Goal: Information Seeking & Learning: Learn about a topic

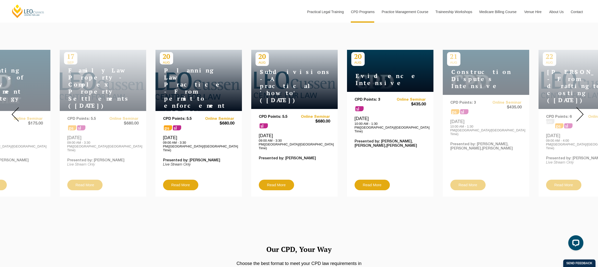
click at [581, 110] on img at bounding box center [579, 114] width 7 height 14
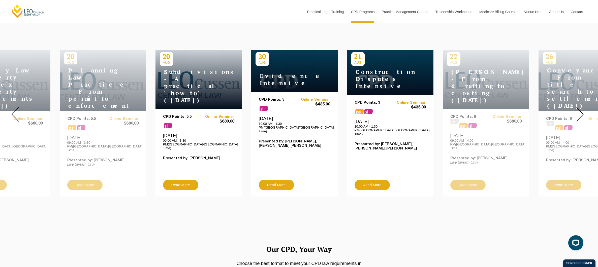
click at [581, 110] on img at bounding box center [579, 114] width 7 height 14
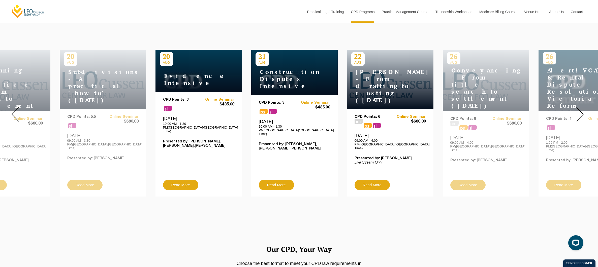
click at [581, 110] on img at bounding box center [579, 114] width 7 height 14
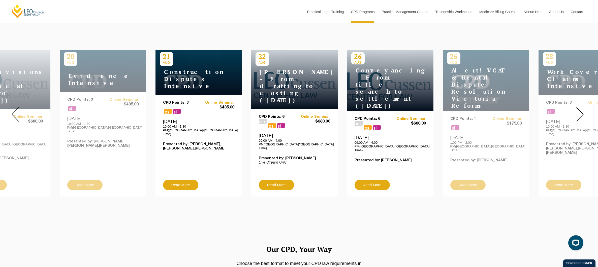
click at [581, 110] on img at bounding box center [579, 114] width 7 height 14
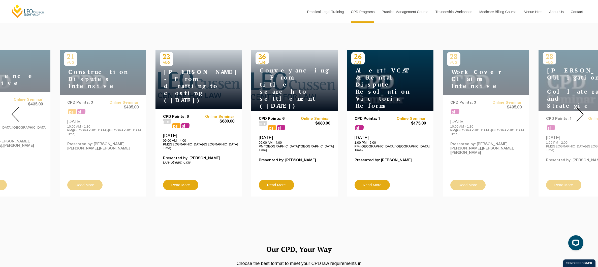
click at [581, 110] on img at bounding box center [579, 114] width 7 height 14
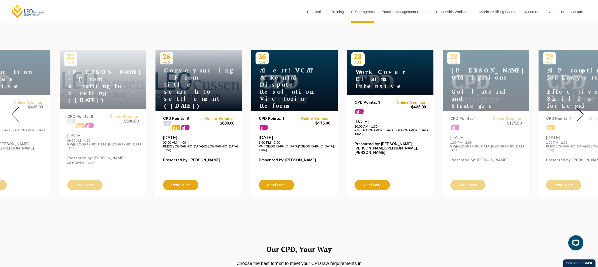
click at [581, 110] on img at bounding box center [579, 114] width 7 height 14
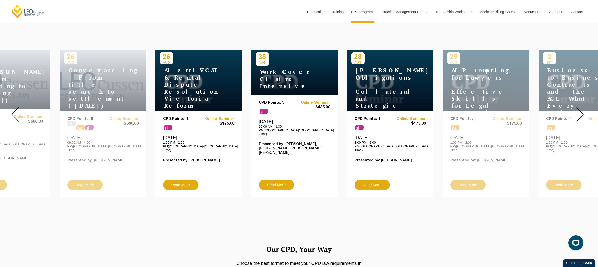
click at [581, 110] on img at bounding box center [579, 114] width 7 height 14
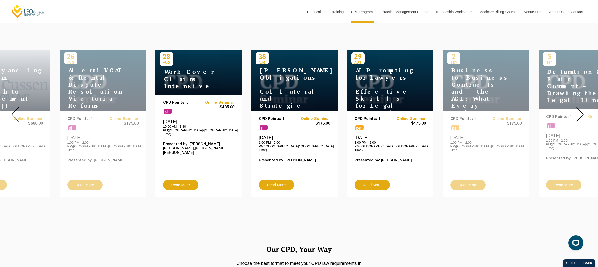
click at [581, 110] on img at bounding box center [579, 114] width 7 height 14
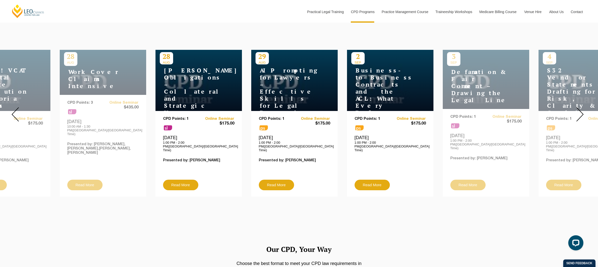
click at [581, 110] on img at bounding box center [579, 114] width 7 height 14
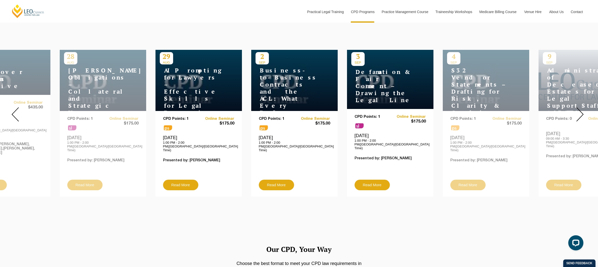
click at [581, 110] on img at bounding box center [579, 114] width 7 height 14
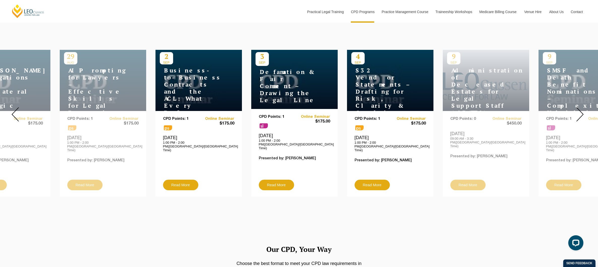
click at [581, 110] on img at bounding box center [579, 114] width 7 height 14
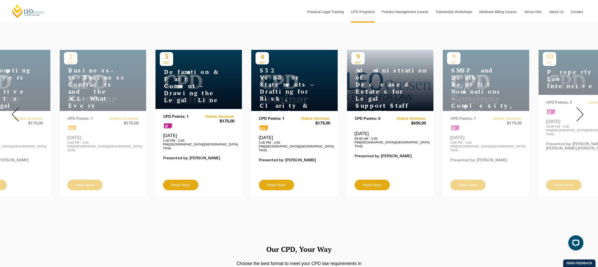
click at [581, 110] on img at bounding box center [579, 114] width 7 height 14
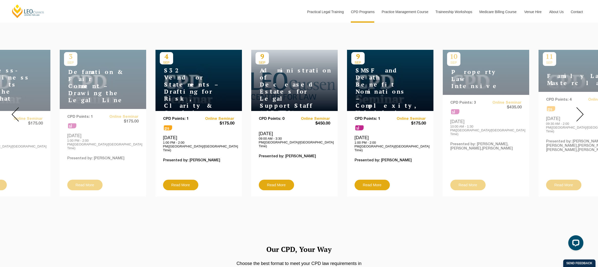
click at [581, 110] on img at bounding box center [579, 114] width 7 height 14
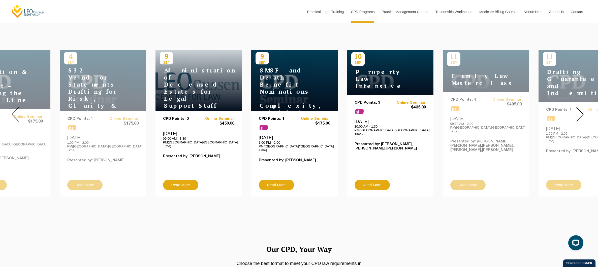
click at [581, 110] on img at bounding box center [579, 114] width 7 height 14
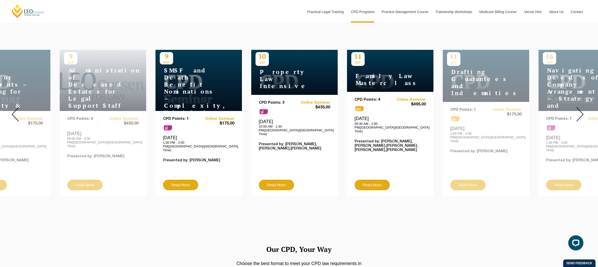
click at [581, 110] on img at bounding box center [579, 114] width 7 height 14
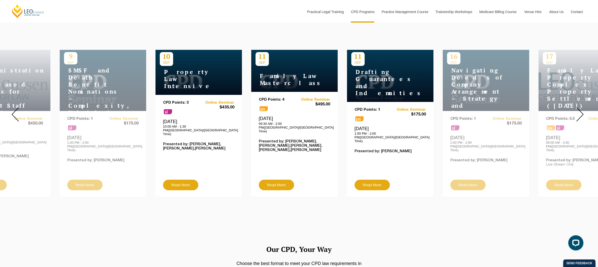
click at [581, 110] on img at bounding box center [579, 114] width 7 height 14
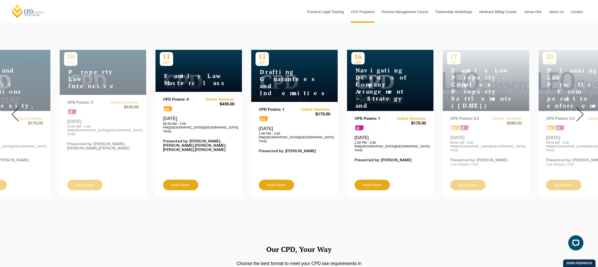
click at [581, 110] on img at bounding box center [579, 114] width 7 height 14
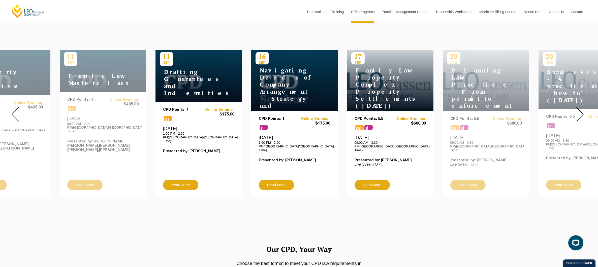
click at [581, 110] on img at bounding box center [579, 114] width 7 height 14
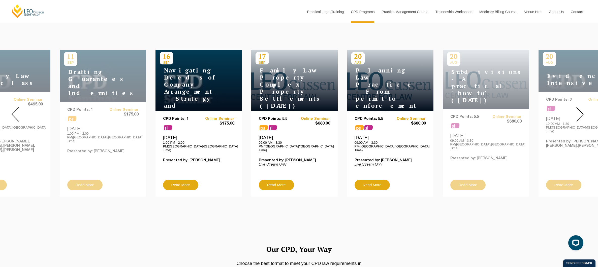
click at [581, 110] on img at bounding box center [579, 114] width 7 height 14
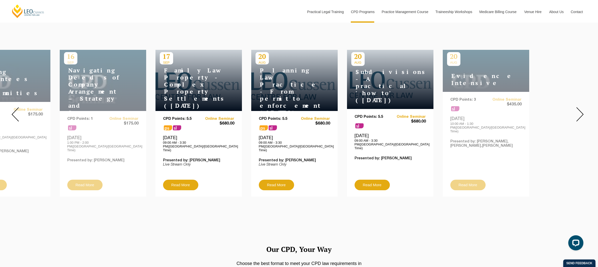
click at [581, 110] on img at bounding box center [579, 114] width 7 height 14
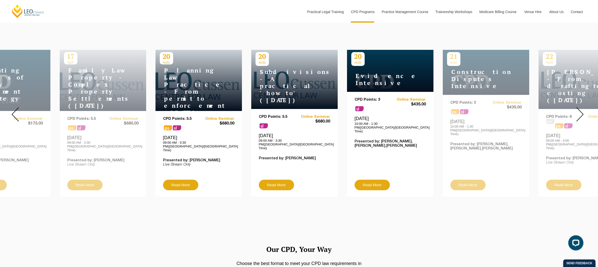
click at [580, 110] on img at bounding box center [579, 114] width 7 height 14
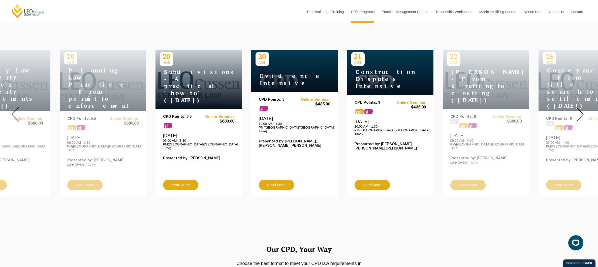
click at [580, 110] on img at bounding box center [579, 114] width 7 height 14
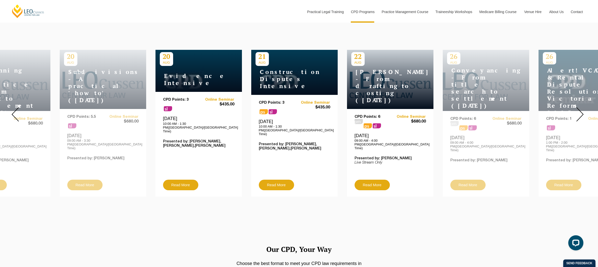
click at [580, 110] on img at bounding box center [579, 114] width 7 height 14
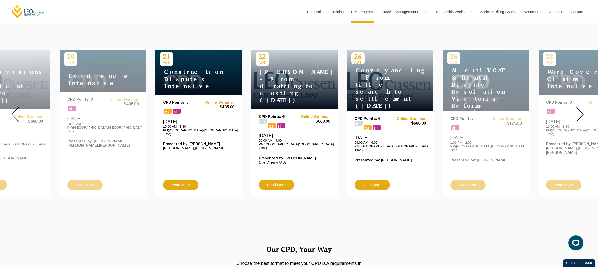
click at [580, 110] on img at bounding box center [579, 114] width 7 height 14
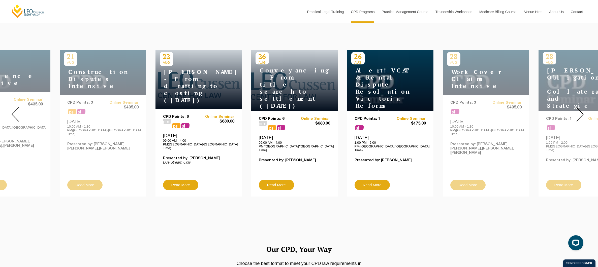
click at [580, 110] on img at bounding box center [579, 114] width 7 height 14
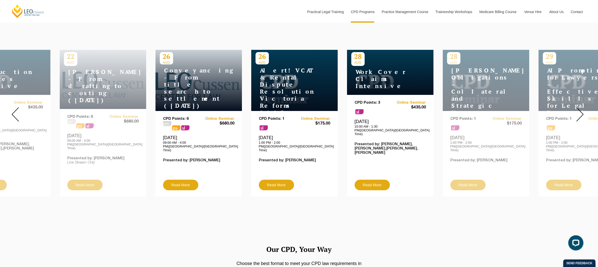
click at [580, 110] on img at bounding box center [579, 114] width 7 height 14
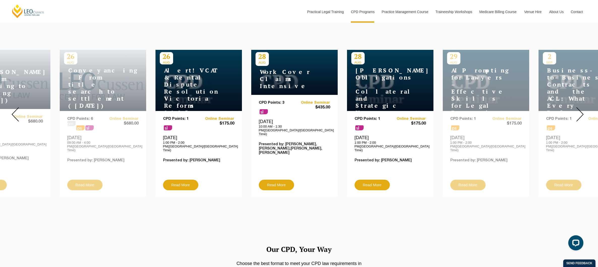
click at [580, 110] on img at bounding box center [579, 114] width 7 height 14
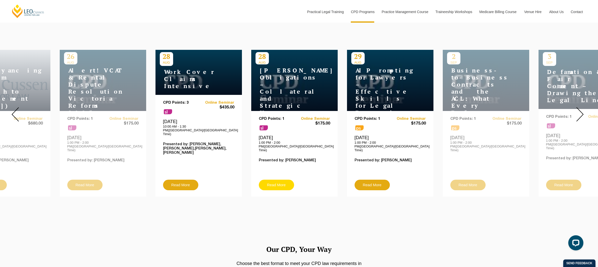
click at [275, 180] on link "Read More" at bounding box center [276, 185] width 35 height 11
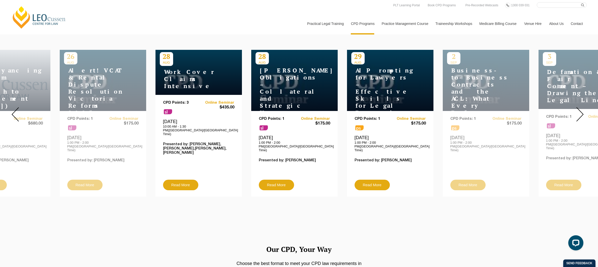
click at [18, 111] on img at bounding box center [15, 114] width 7 height 14
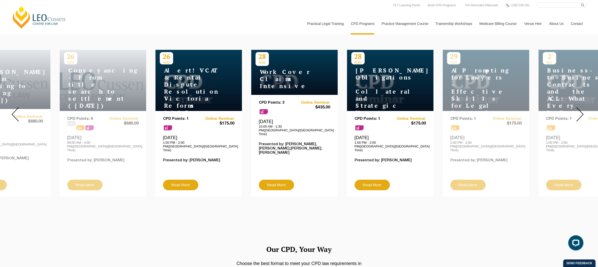
click at [18, 112] on img at bounding box center [15, 114] width 7 height 14
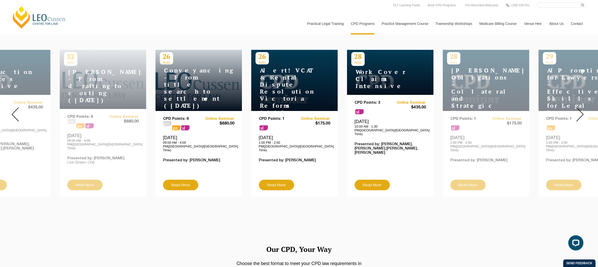
click at [18, 112] on img at bounding box center [15, 114] width 7 height 14
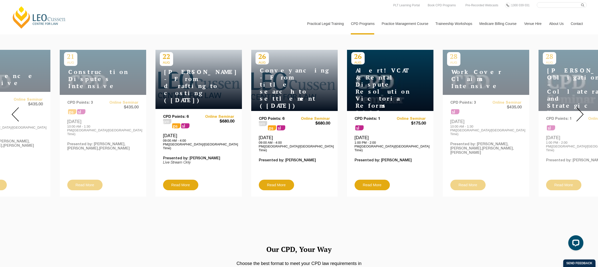
click at [19, 112] on img at bounding box center [15, 114] width 7 height 14
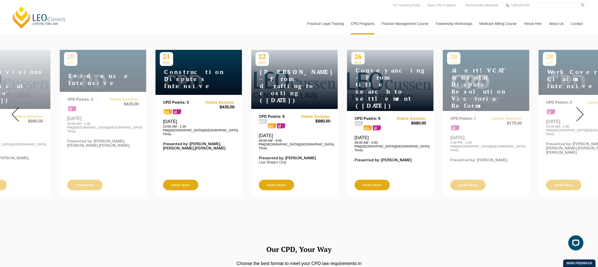
click at [20, 113] on div at bounding box center [15, 114] width 30 height 172
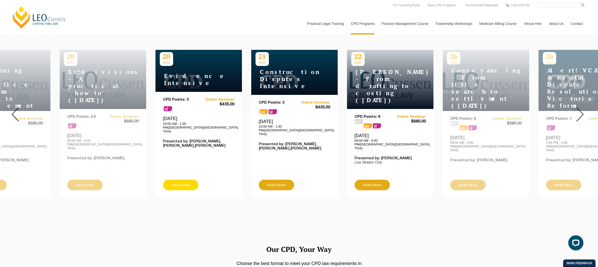
click at [179, 180] on link "Read More" at bounding box center [180, 185] width 35 height 11
click at [18, 114] on img at bounding box center [15, 114] width 7 height 14
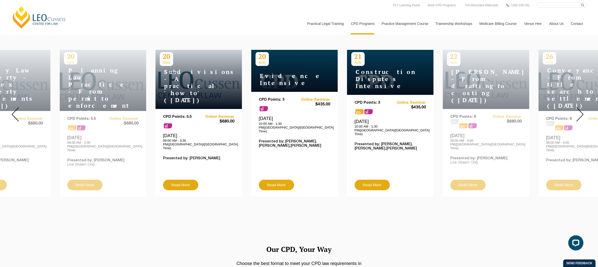
click at [18, 114] on img at bounding box center [15, 114] width 7 height 14
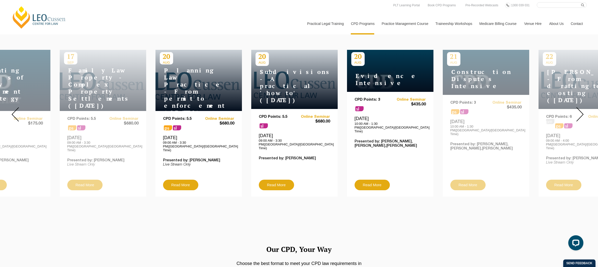
click at [18, 114] on img at bounding box center [15, 114] width 7 height 14
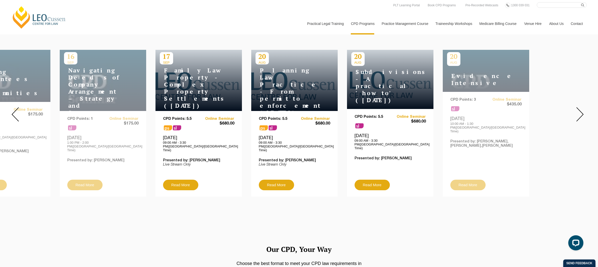
click at [18, 114] on img at bounding box center [15, 114] width 7 height 14
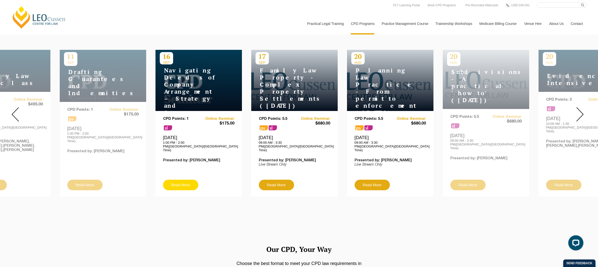
click at [178, 180] on link "Read More" at bounding box center [180, 185] width 35 height 11
click at [17, 112] on img at bounding box center [15, 114] width 7 height 14
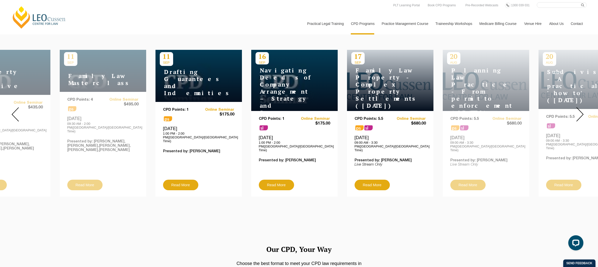
click at [17, 112] on img at bounding box center [15, 114] width 7 height 14
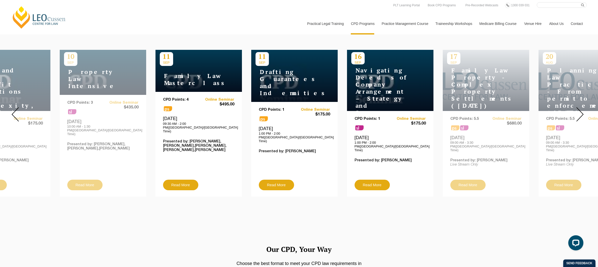
click at [17, 112] on img at bounding box center [15, 114] width 7 height 14
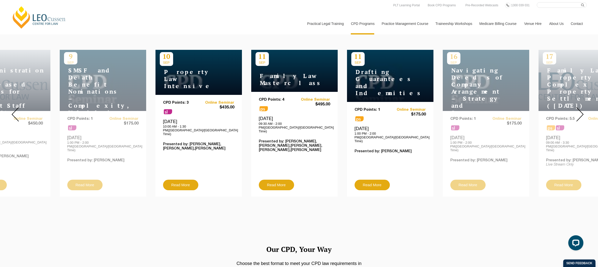
click at [17, 112] on img at bounding box center [15, 114] width 7 height 14
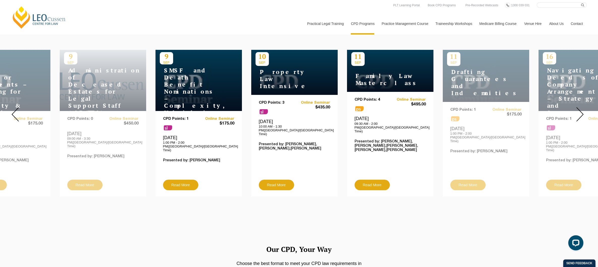
click at [18, 112] on img at bounding box center [15, 114] width 7 height 14
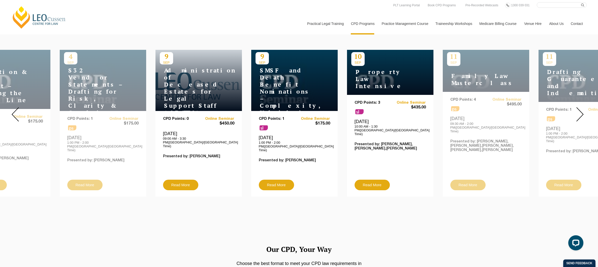
click at [18, 112] on img at bounding box center [15, 114] width 7 height 14
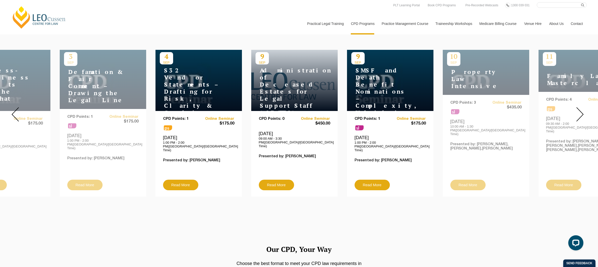
click at [18, 112] on img at bounding box center [15, 114] width 7 height 14
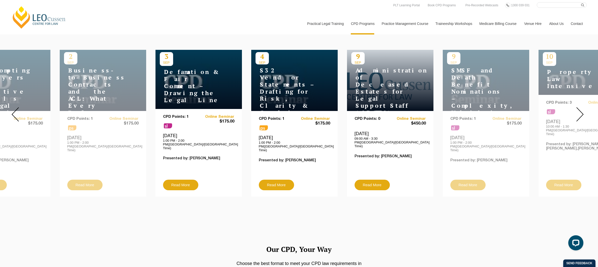
click at [18, 112] on img at bounding box center [15, 114] width 7 height 14
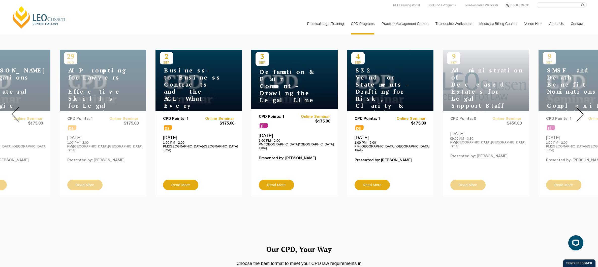
click at [18, 112] on img at bounding box center [15, 114] width 7 height 14
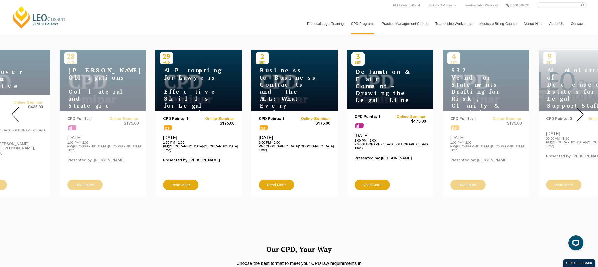
click at [18, 112] on img at bounding box center [15, 114] width 7 height 14
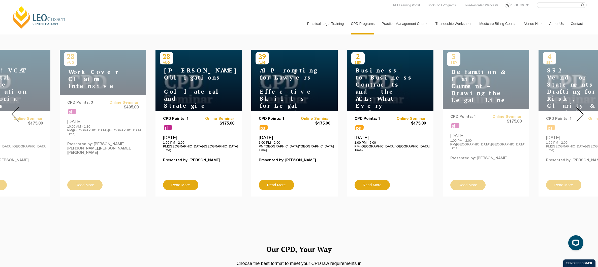
click at [18, 113] on img at bounding box center [15, 114] width 7 height 14
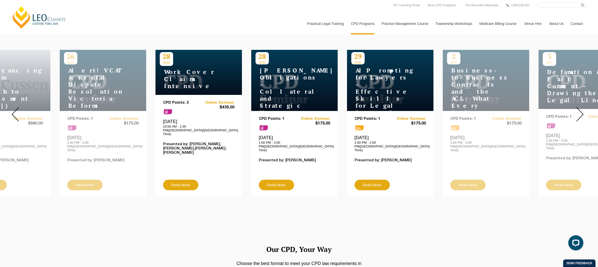
click at [18, 113] on img at bounding box center [15, 114] width 7 height 14
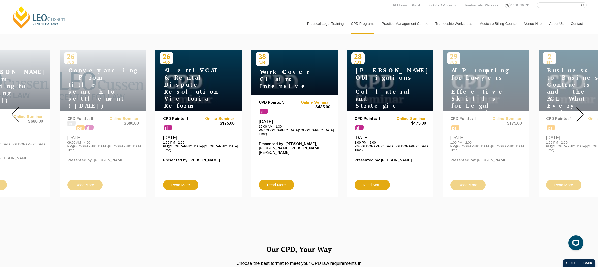
click at [18, 113] on img at bounding box center [15, 114] width 7 height 14
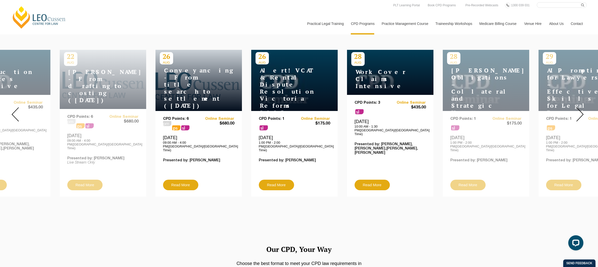
click at [18, 113] on img at bounding box center [15, 114] width 7 height 14
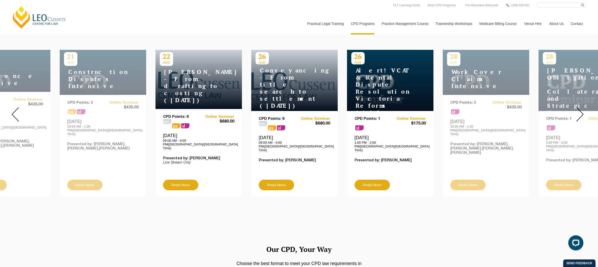
click at [18, 113] on img at bounding box center [15, 114] width 7 height 14
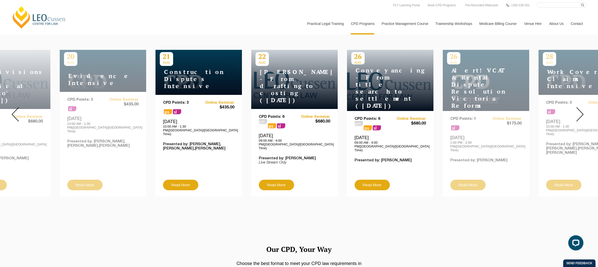
click at [18, 113] on img at bounding box center [15, 114] width 7 height 14
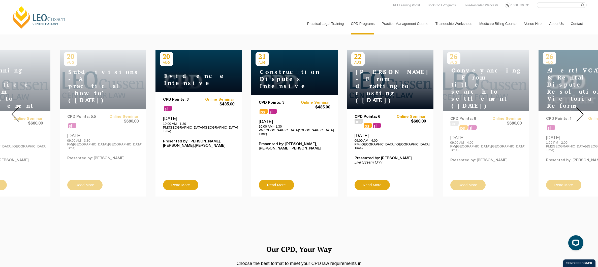
click at [18, 113] on img at bounding box center [15, 114] width 7 height 14
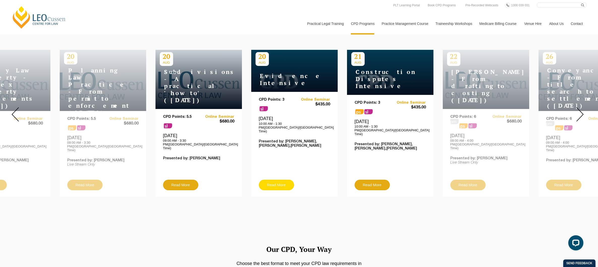
click at [272, 180] on link "Read More" at bounding box center [276, 185] width 35 height 11
click at [270, 180] on link "Read More" at bounding box center [276, 185] width 35 height 11
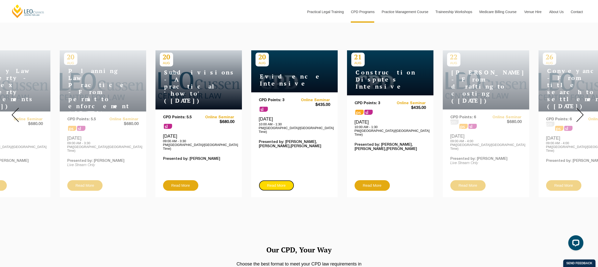
scroll to position [174, 0]
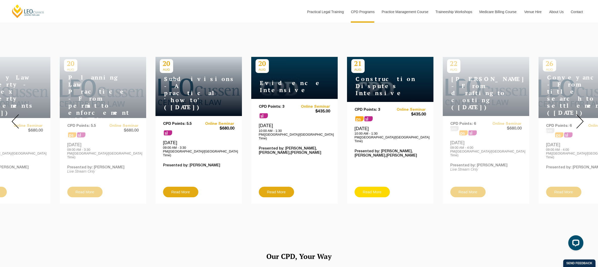
click at [375, 187] on link "Read More" at bounding box center [372, 192] width 35 height 11
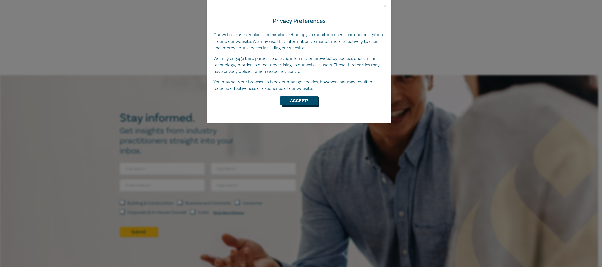
click at [301, 102] on button "Accept!" at bounding box center [299, 101] width 38 height 10
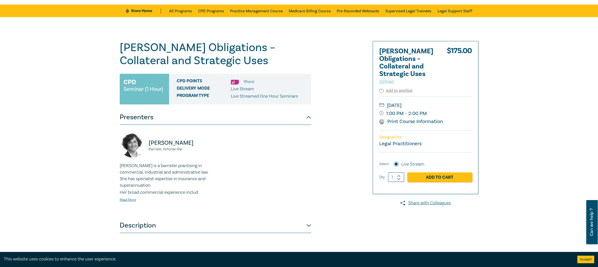
scroll to position [15, 0]
click at [130, 201] on link "Read More" at bounding box center [128, 200] width 16 height 5
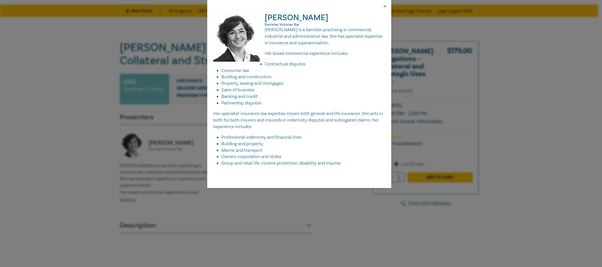
click at [384, 6] on button "Close" at bounding box center [385, 6] width 5 height 5
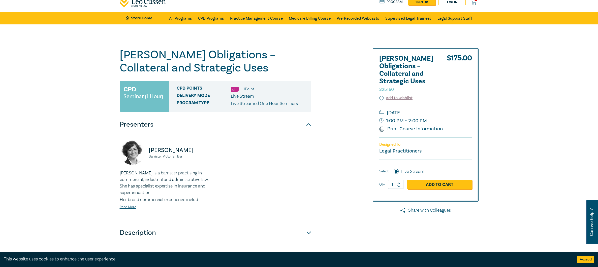
scroll to position [8, 0]
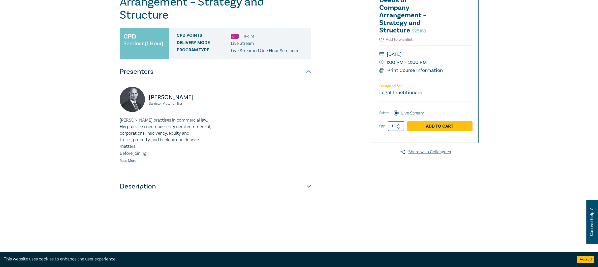
scroll to position [76, 0]
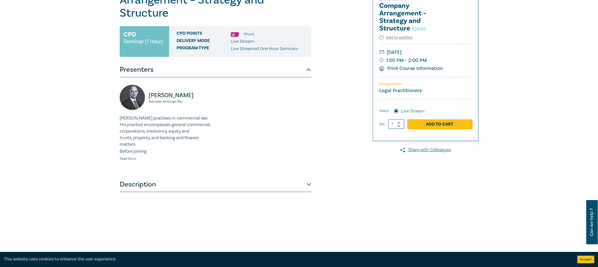
click at [132, 160] on link "Read More" at bounding box center [128, 159] width 16 height 5
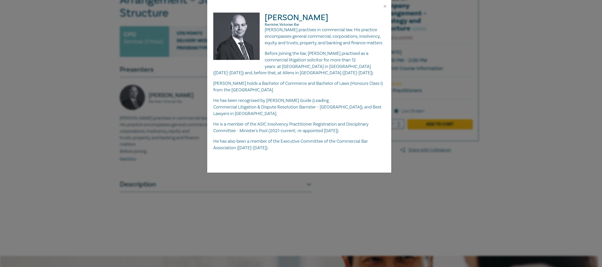
click at [332, 184] on div "Sergio Freire Barrister, Victorian Bar Sergio Freire practises in commercial la…" at bounding box center [301, 133] width 602 height 267
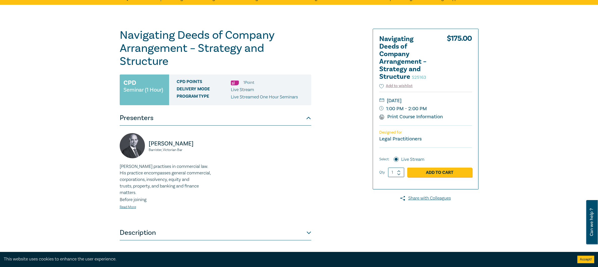
scroll to position [25, 0]
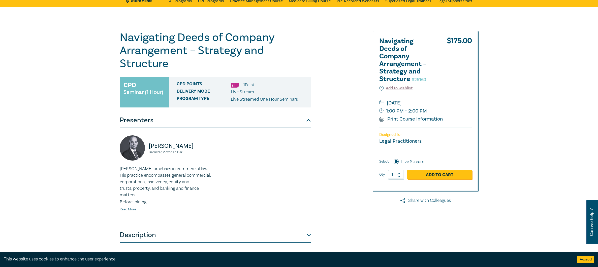
click at [421, 120] on link "Print Course Information" at bounding box center [411, 119] width 64 height 7
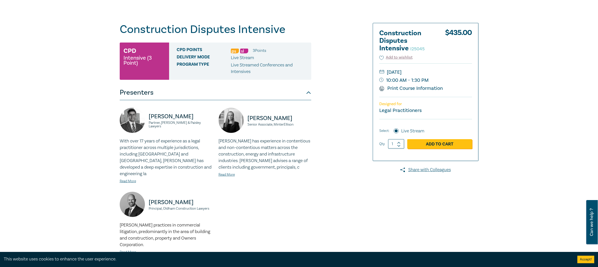
scroll to position [34, 0]
click at [223, 175] on link "Read More" at bounding box center [227, 175] width 16 height 5
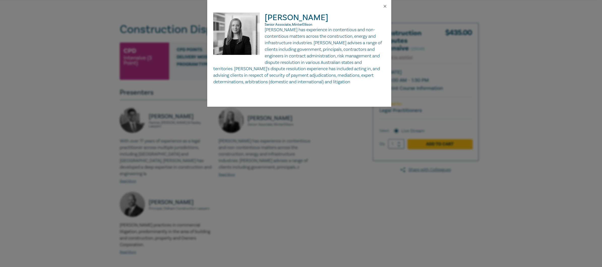
click at [385, 7] on button "Close" at bounding box center [385, 6] width 5 height 5
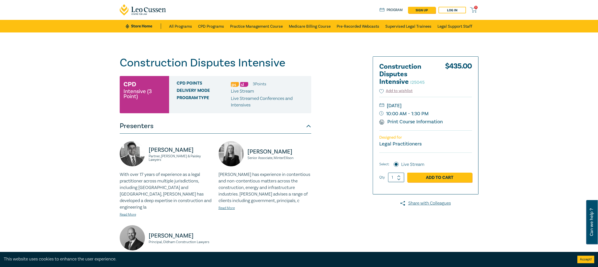
scroll to position [0, 0]
